Goal: Task Accomplishment & Management: Manage account settings

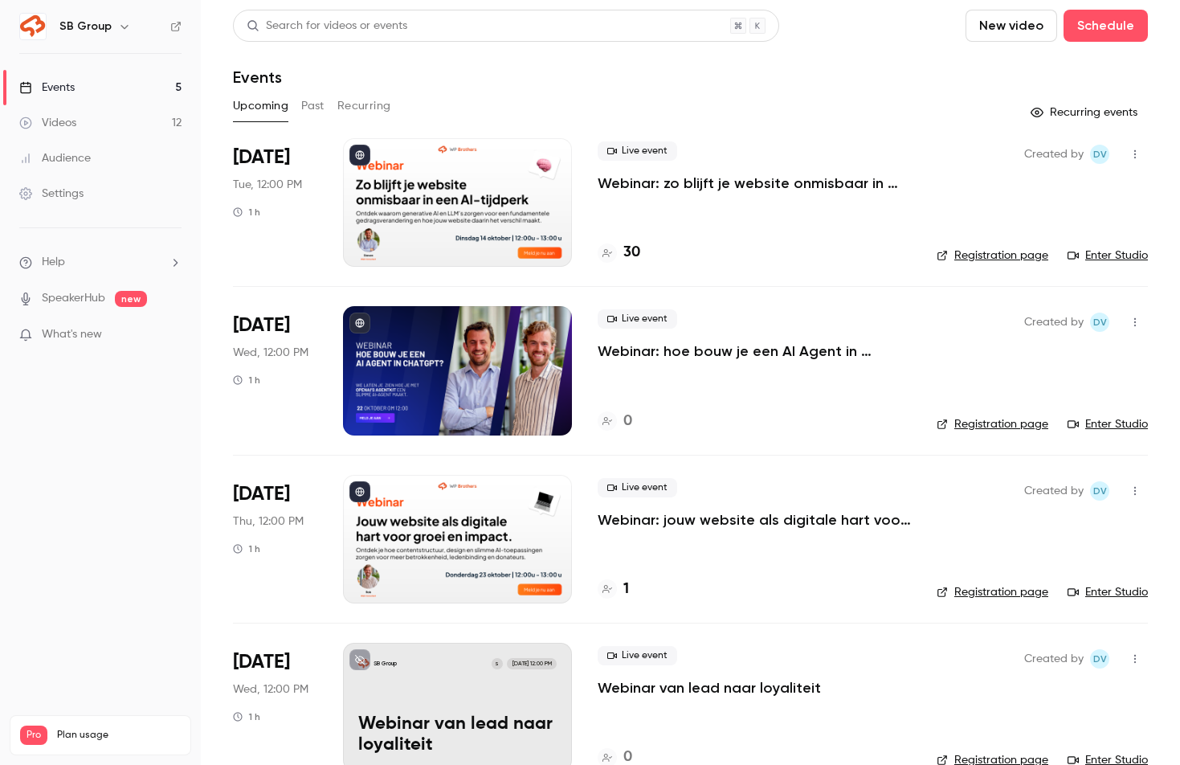
scroll to position [204, 0]
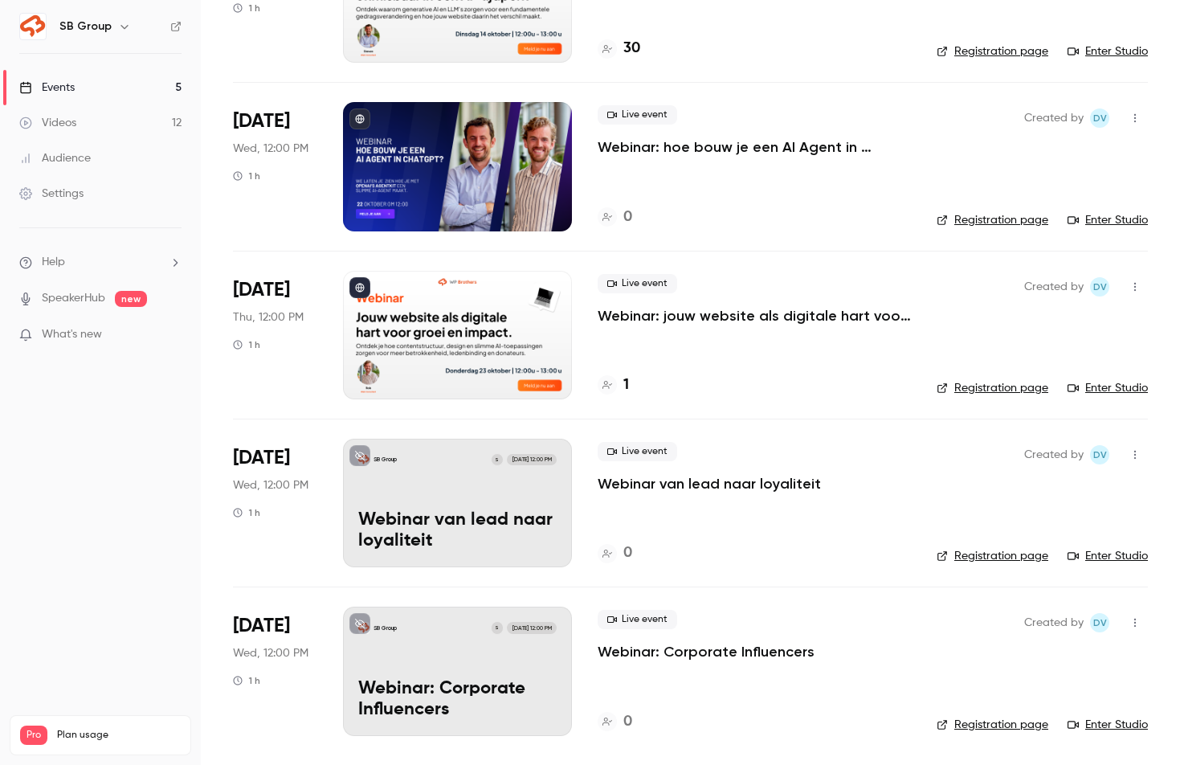
click at [425, 510] on p "Webinar van lead naar loyaliteit" at bounding box center [457, 531] width 198 height 42
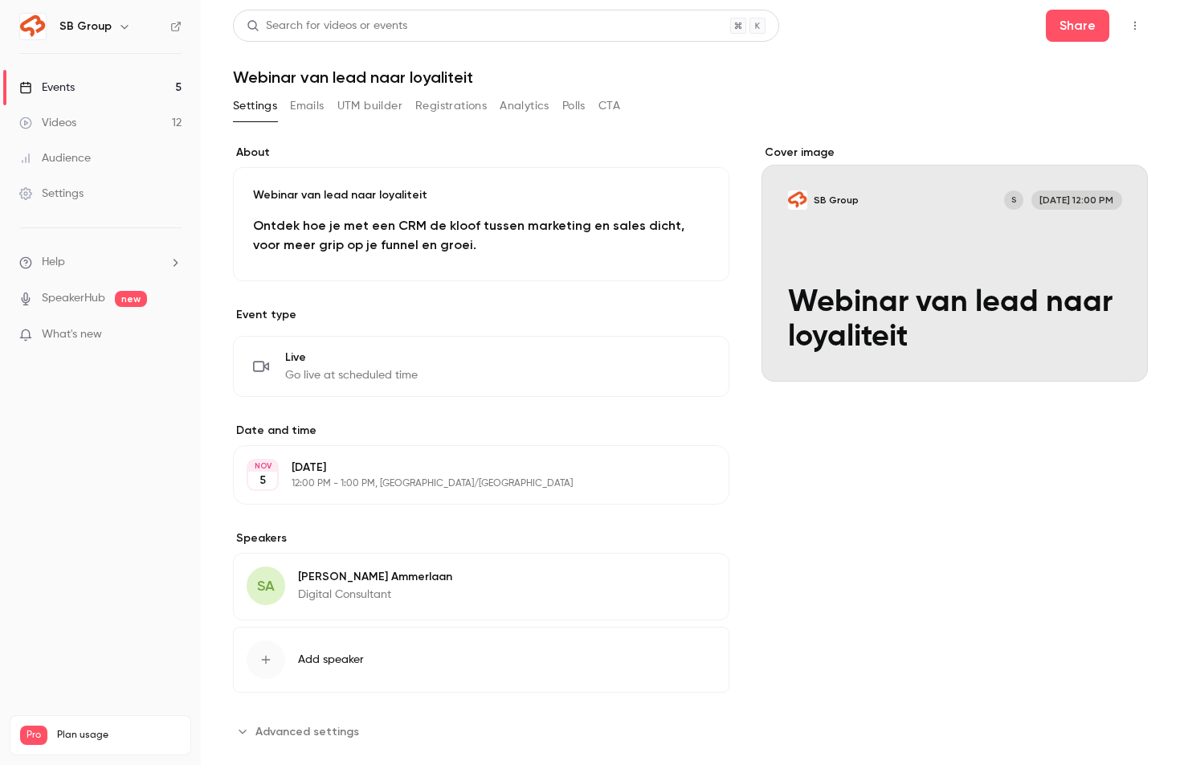
click at [864, 296] on div "Cover image" at bounding box center [954, 263] width 386 height 237
click at [0, 0] on input "SB Group S Nov 5, 12:00 PM Webinar van lead naar loyaliteit" at bounding box center [0, 0] width 0 height 0
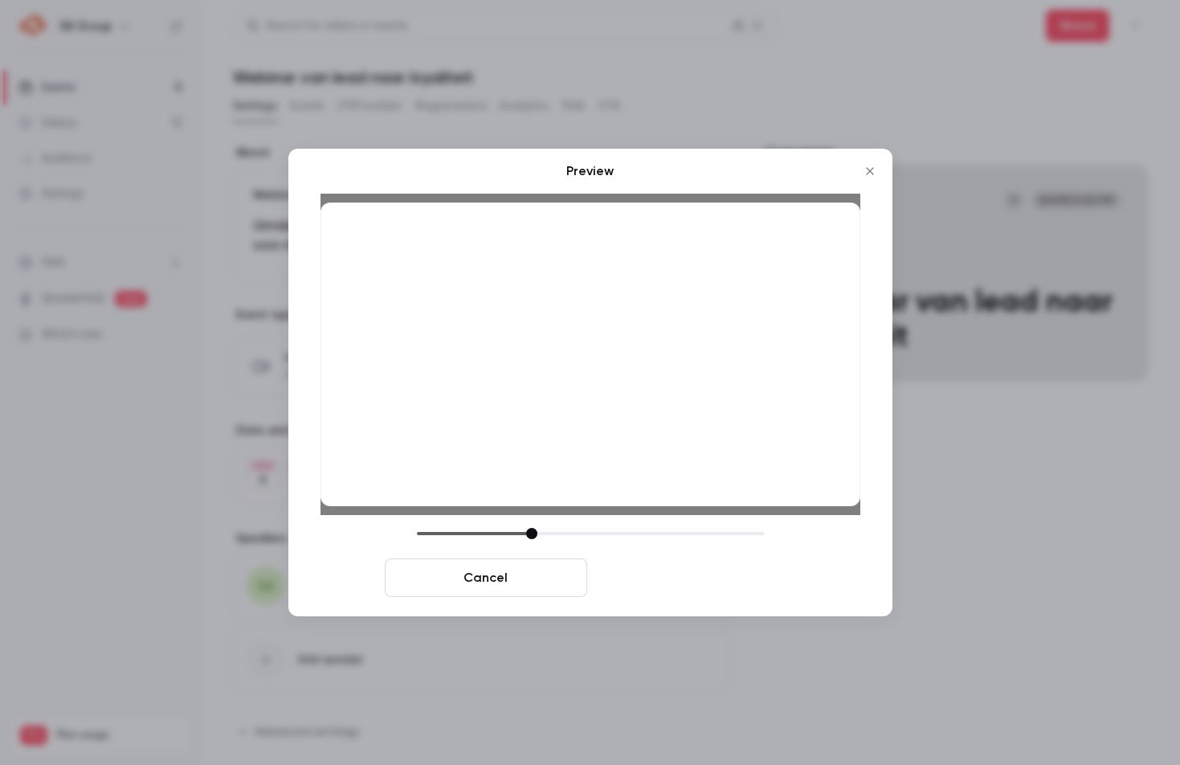
click at [716, 577] on button "Save cover" at bounding box center [695, 577] width 202 height 39
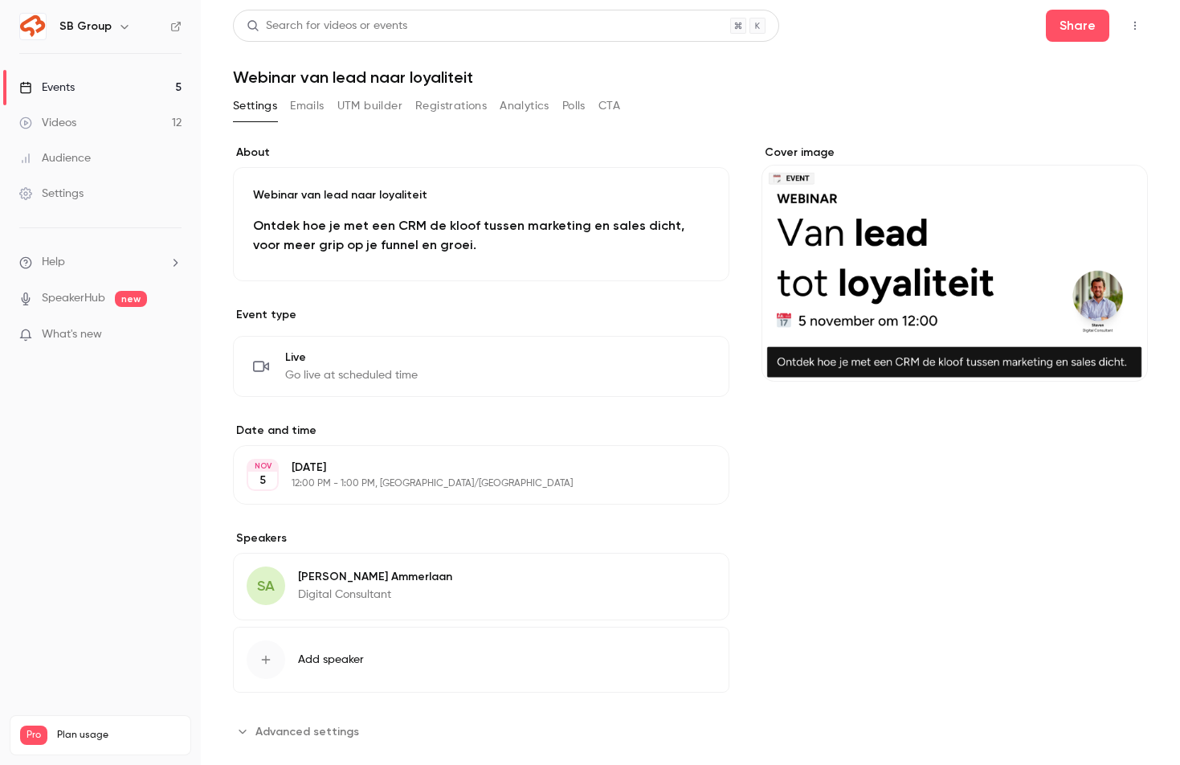
drag, startPoint x: 130, startPoint y: 83, endPoint x: 130, endPoint y: 95, distance: 12.0
click at [130, 83] on link "Events 5" at bounding box center [100, 87] width 201 height 35
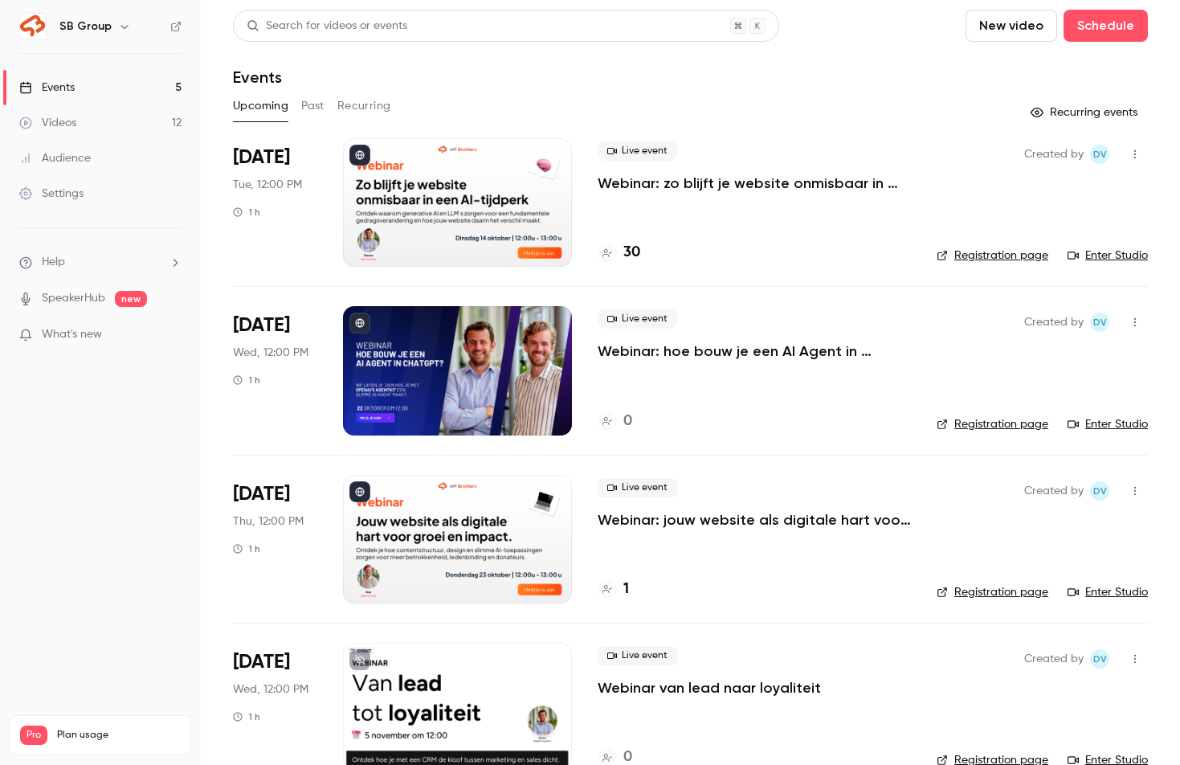
scroll to position [204, 0]
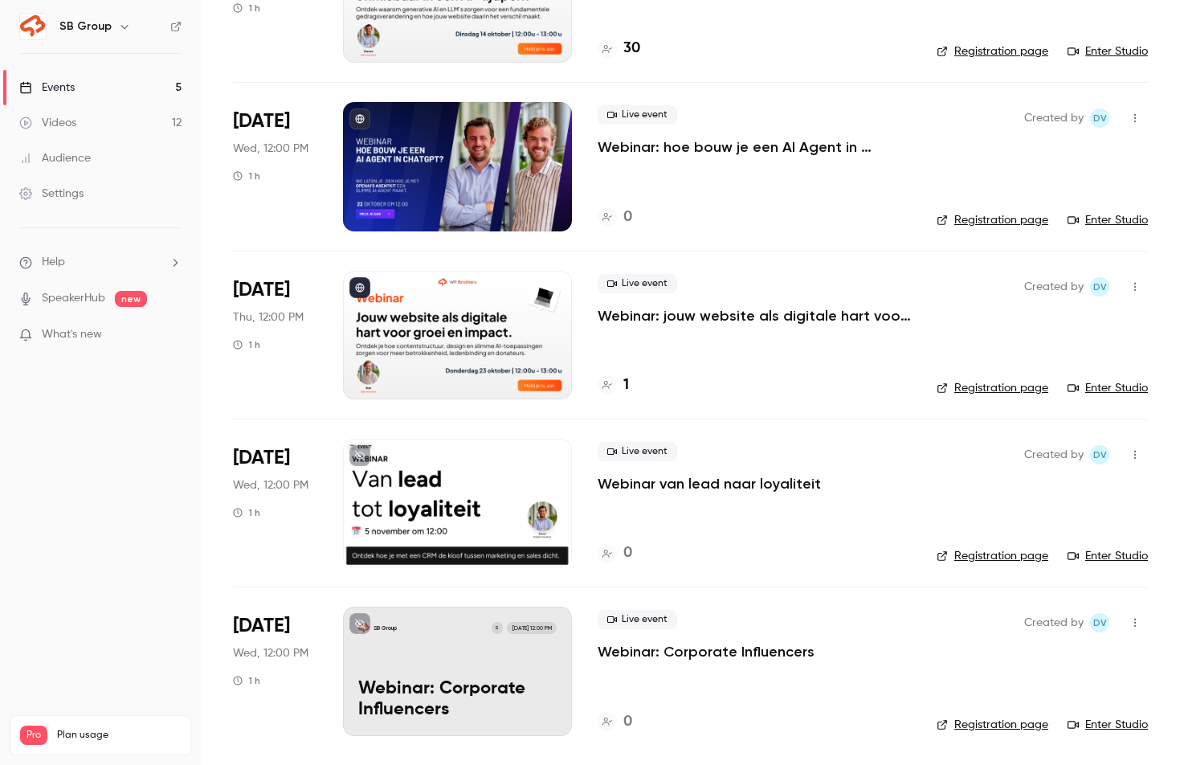
click at [435, 702] on p "Webinar: Corporate Influencers" at bounding box center [457, 700] width 198 height 42
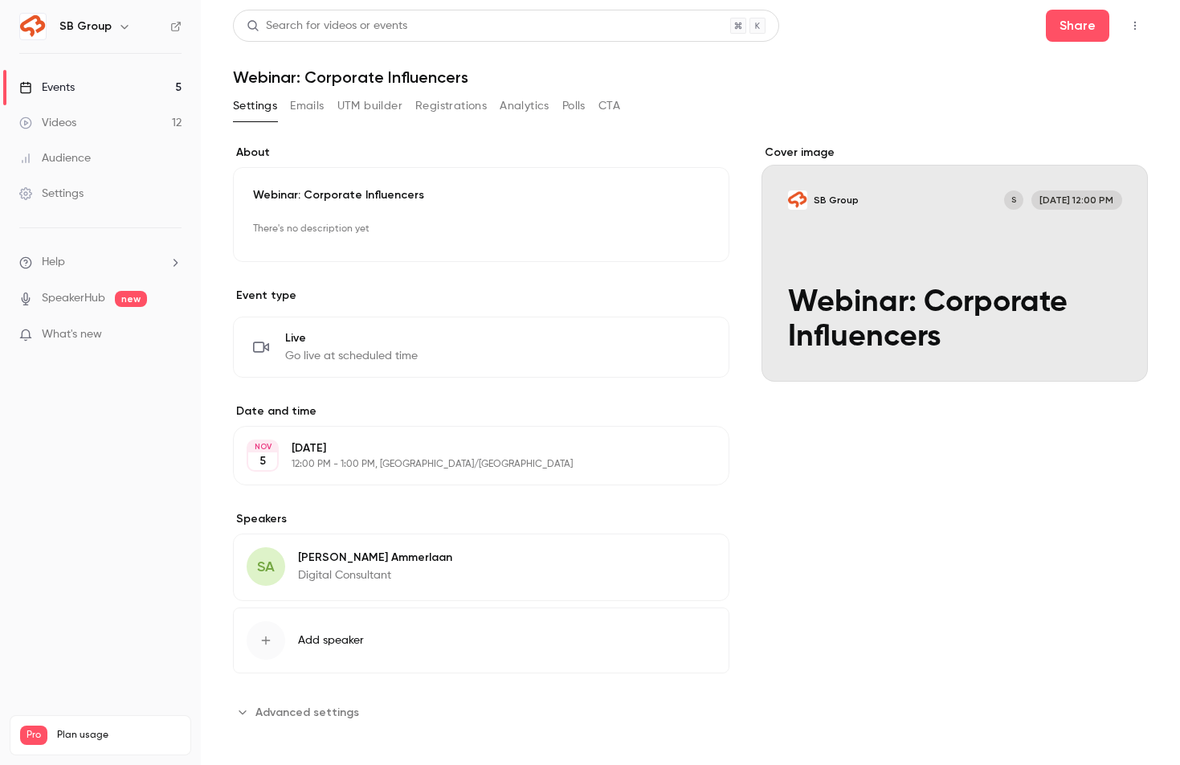
click at [881, 273] on div "Cover image" at bounding box center [954, 263] width 386 height 237
click at [0, 0] on input "SB Group S Nov 5, 12:00 PM Webinar: Corporate Influencers" at bounding box center [0, 0] width 0 height 0
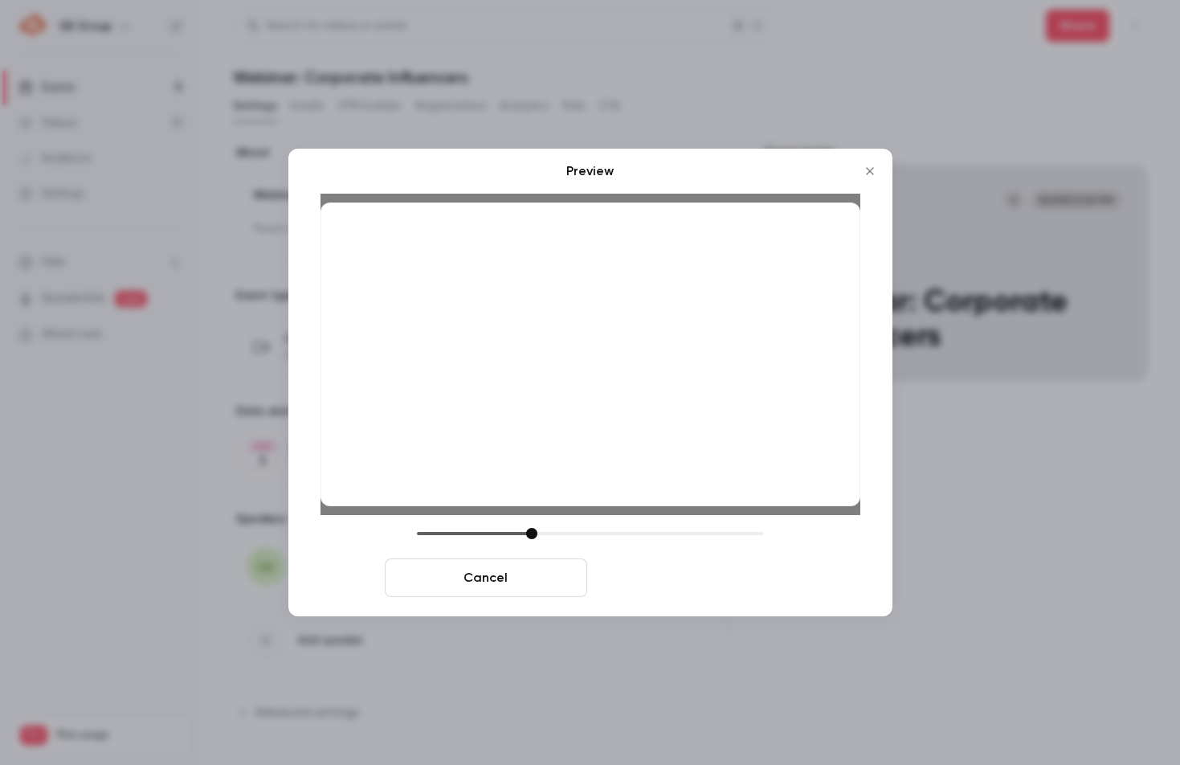
click at [696, 575] on button "Save cover" at bounding box center [695, 577] width 202 height 39
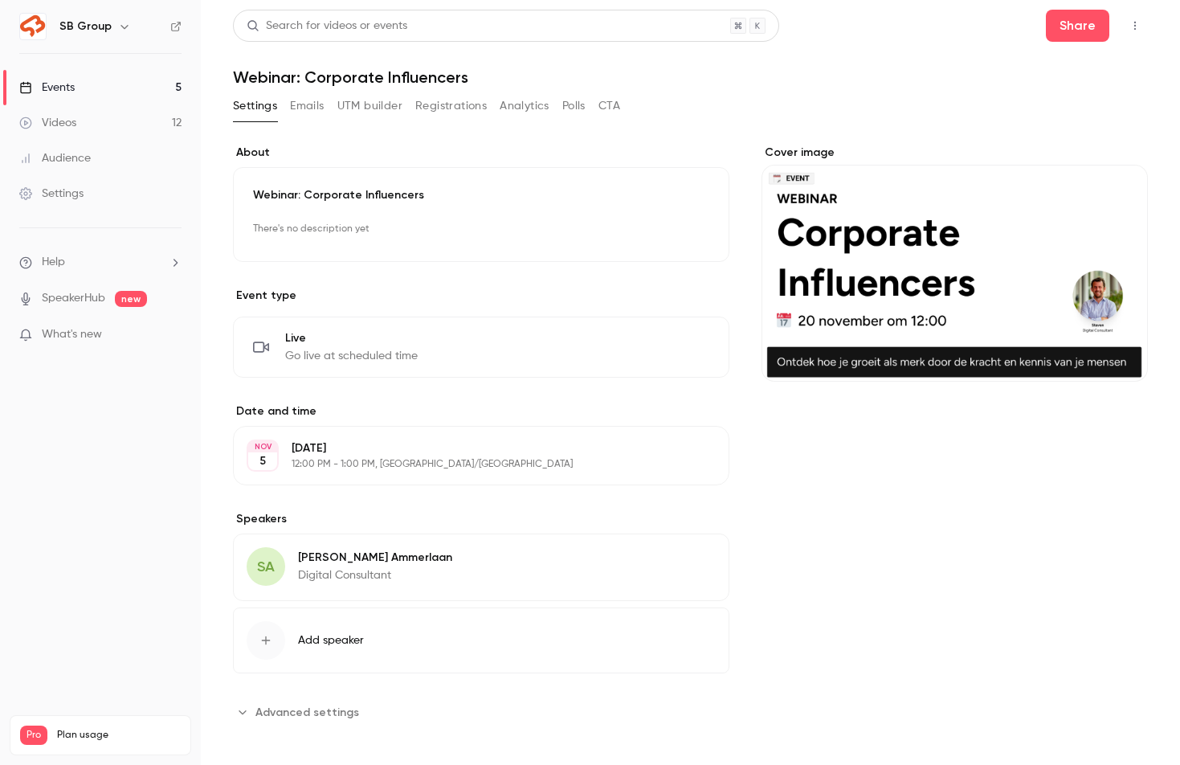
click at [84, 78] on link "Events 5" at bounding box center [100, 87] width 201 height 35
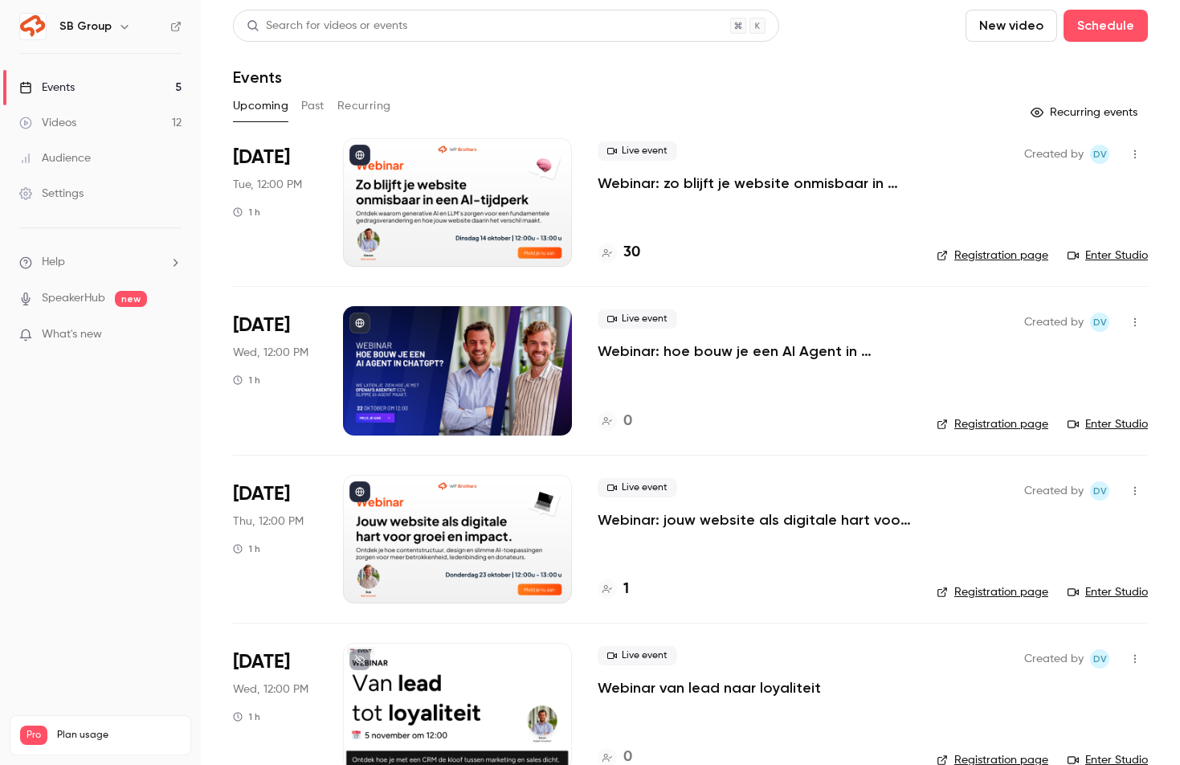
scroll to position [204, 0]
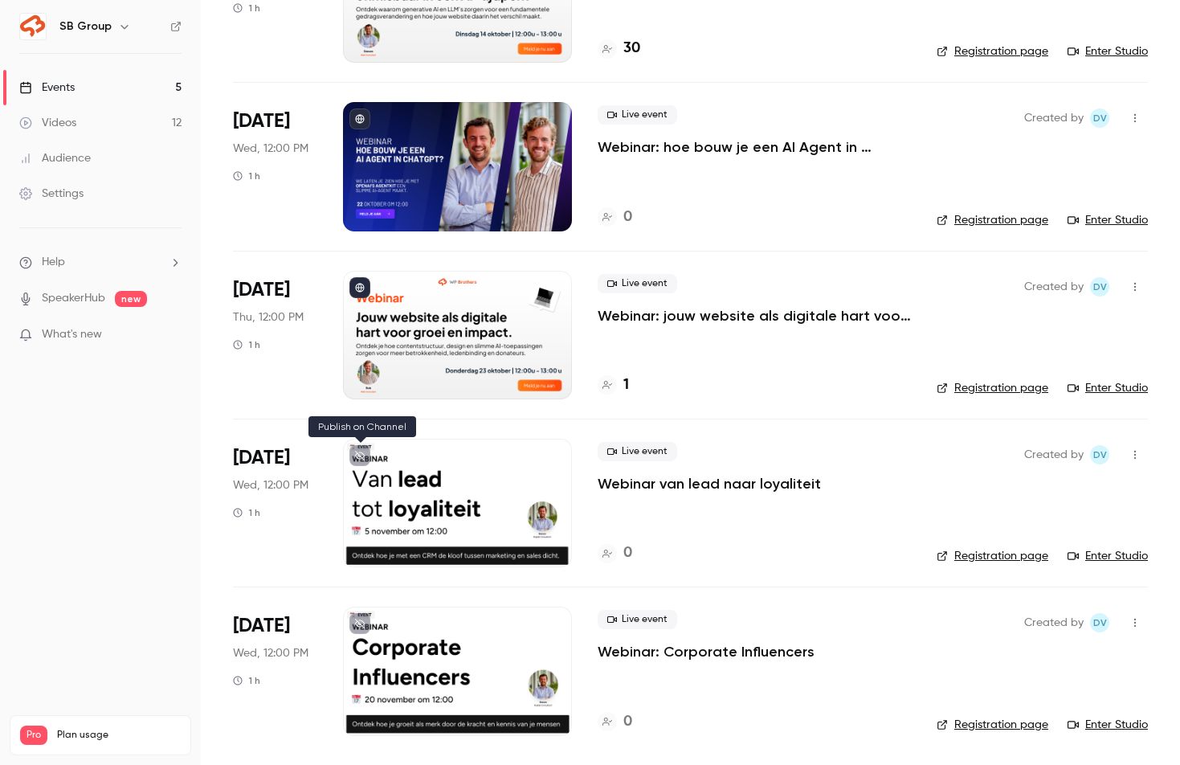
click at [357, 447] on button at bounding box center [359, 455] width 21 height 21
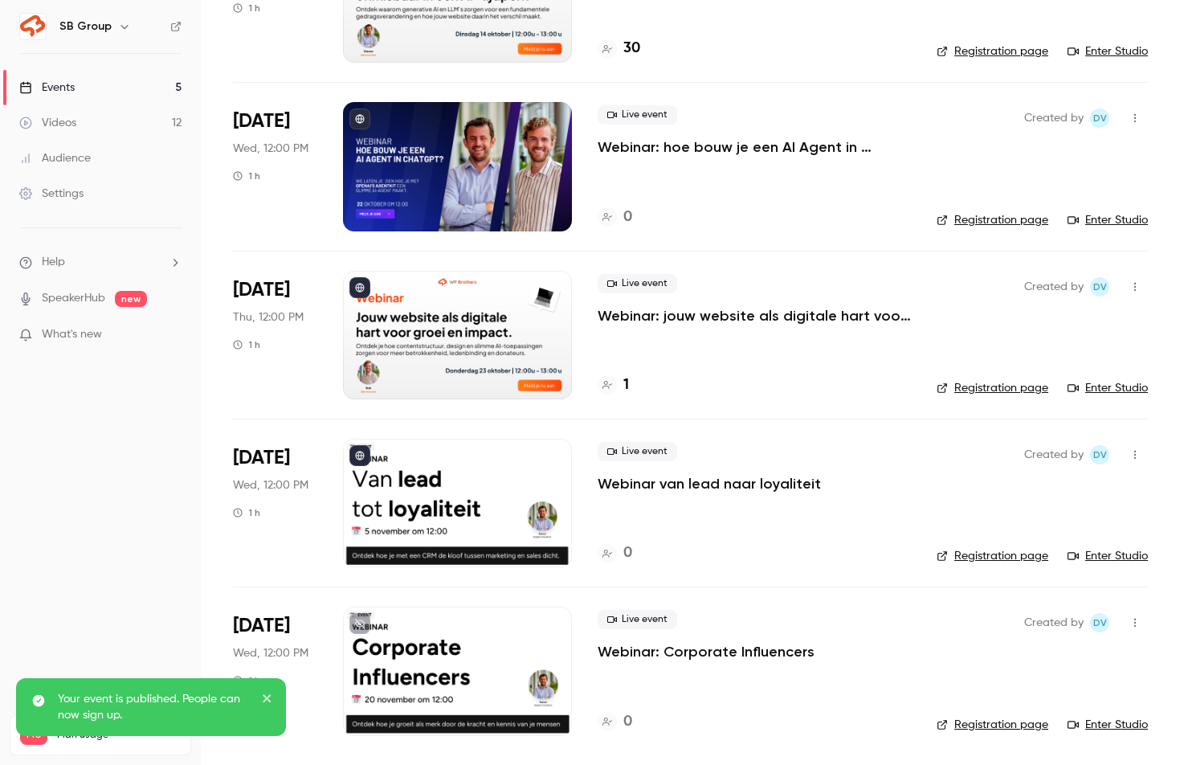
click at [359, 628] on button at bounding box center [359, 623] width 21 height 21
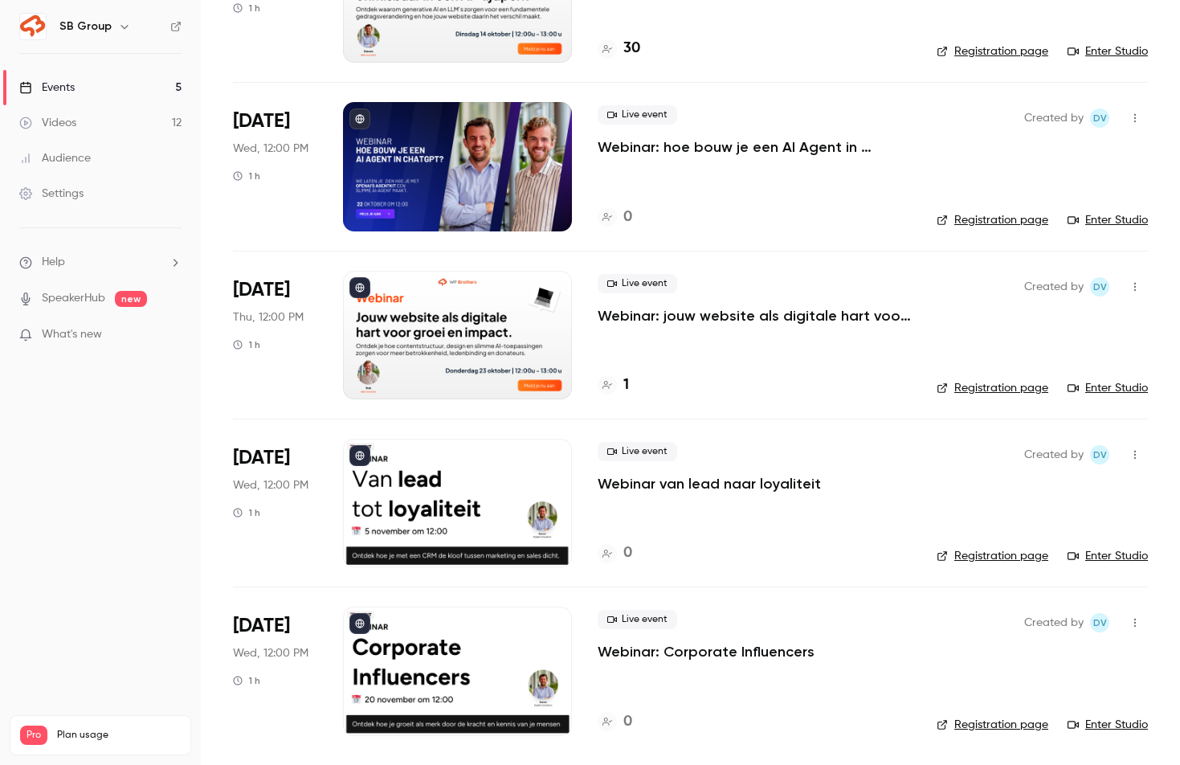
scroll to position [0, 0]
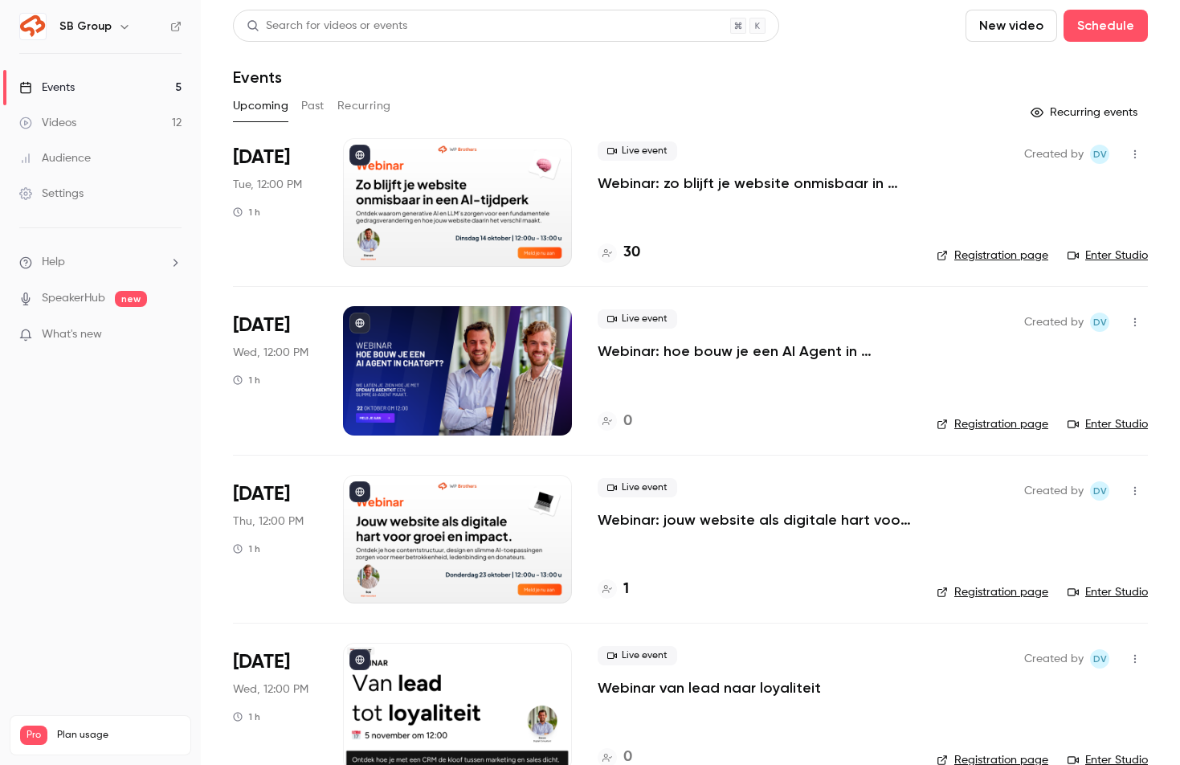
click at [681, 178] on p "Webinar: zo blijft je website onmisbaar in een AI-tijdperk" at bounding box center [754, 182] width 313 height 19
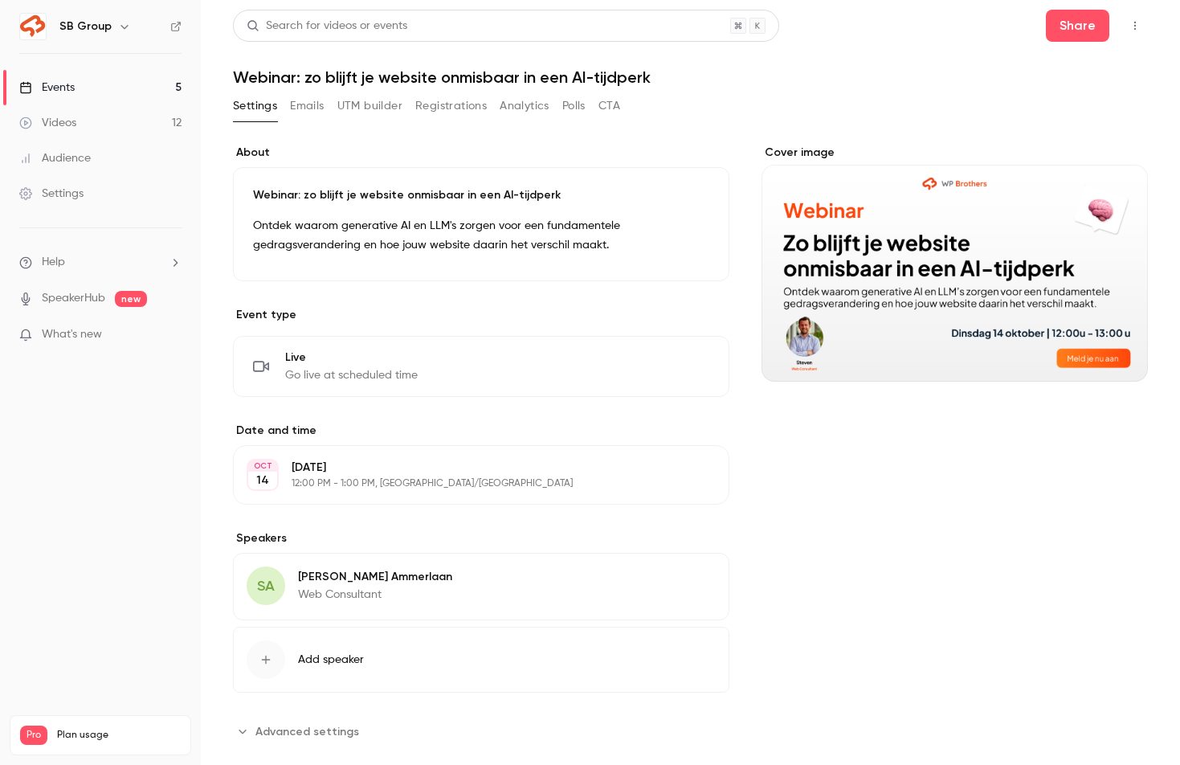
click at [380, 104] on button "UTM builder" at bounding box center [369, 106] width 65 height 26
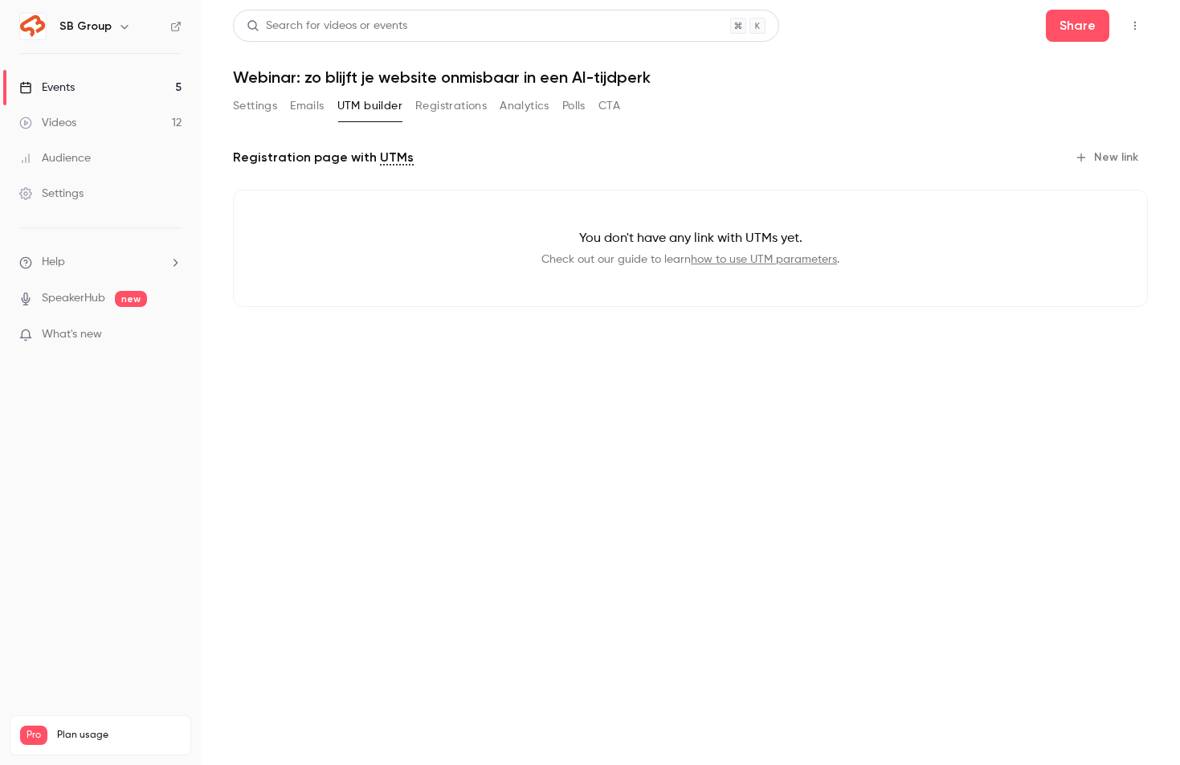
click at [443, 104] on button "Registrations" at bounding box center [450, 106] width 71 height 26
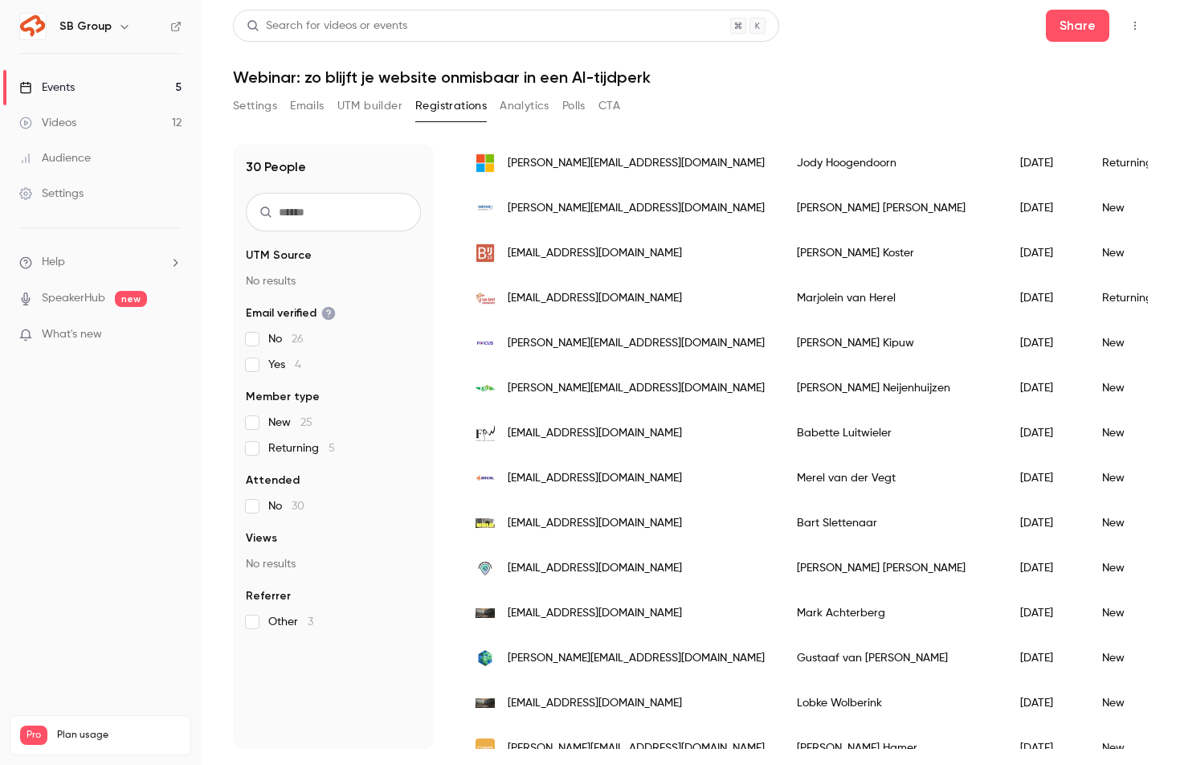
scroll to position [899, 0]
